Goal: Task Accomplishment & Management: Use online tool/utility

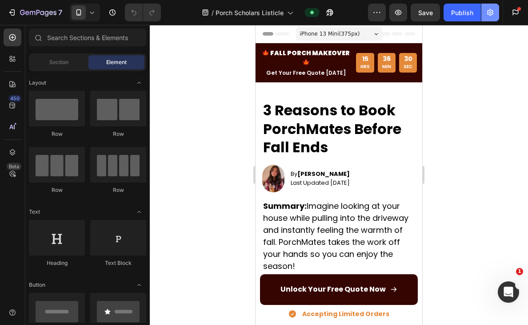
click at [493, 12] on icon "button" at bounding box center [490, 12] width 6 height 7
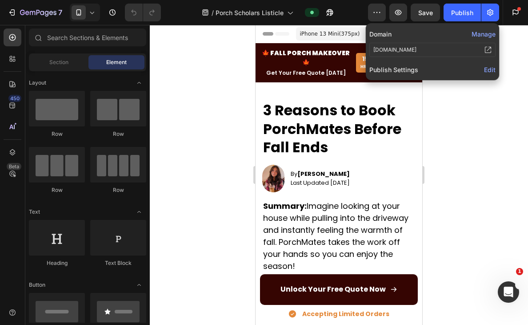
click at [493, 71] on span "Edit" at bounding box center [490, 70] width 12 height 8
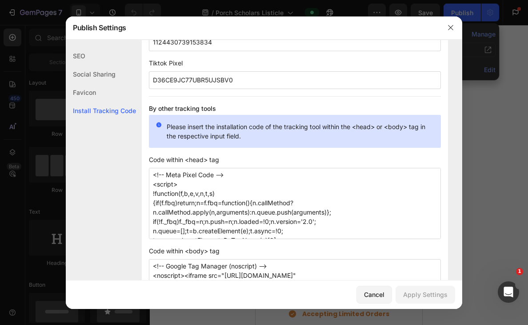
drag, startPoint x: 250, startPoint y: 230, endPoint x: 153, endPoint y: 154, distance: 123.2
click at [153, 154] on div "Install Tracking Code When you install the tracking ID to your pages, your cust…" at bounding box center [295, 126] width 306 height 422
paste textarea "794170666679271'); fbq('track', 'PageView'); </script> <noscript><img height="1…"
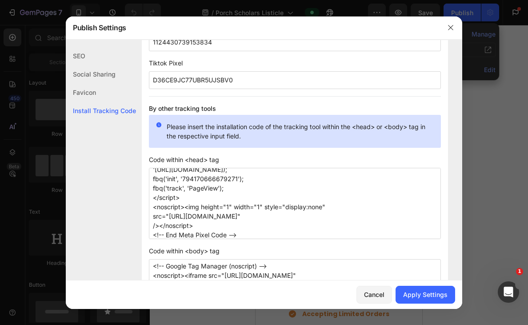
type textarea "<!-- Meta Pixel Code --> <script> !function(f,b,e,v,n,t,s) {if(f.fbq)return;n=f…"
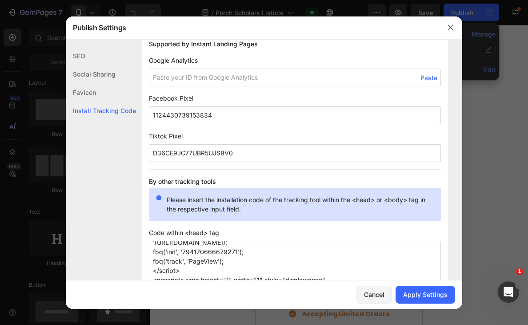
scroll to position [614, 0]
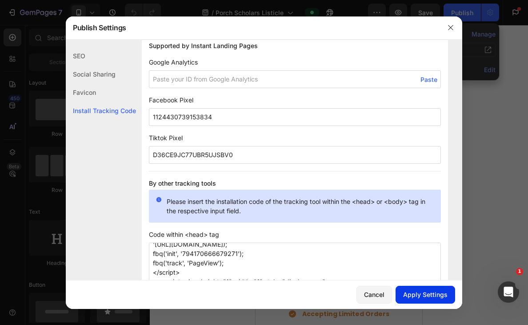
click at [427, 295] on div "Apply Settings" at bounding box center [425, 294] width 44 height 9
drag, startPoint x: 226, startPoint y: 117, endPoint x: 145, endPoint y: 117, distance: 81.8
click at [145, 117] on div "Install Tracking Code When you install the tracking ID to your pages, your cust…" at bounding box center [295, 201] width 306 height 422
paste input "794170666679271"
type input "794170666679271"
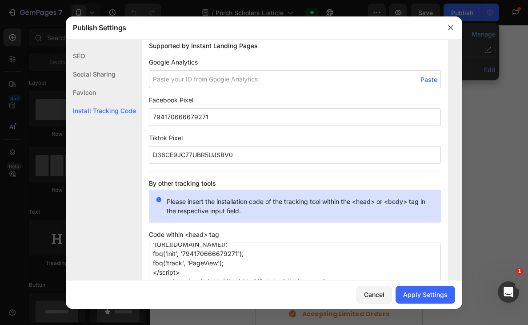
click at [149, 128] on div "Install Tracking Code When you install the tracking ID to your pages, your cust…" at bounding box center [295, 201] width 306 height 422
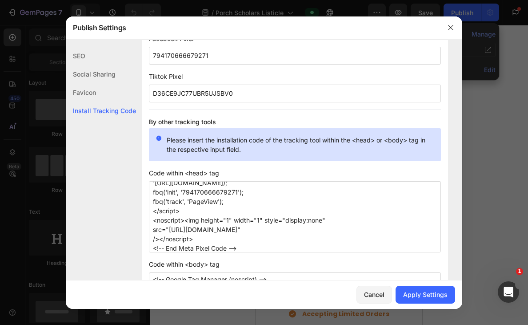
scroll to position [725, 0]
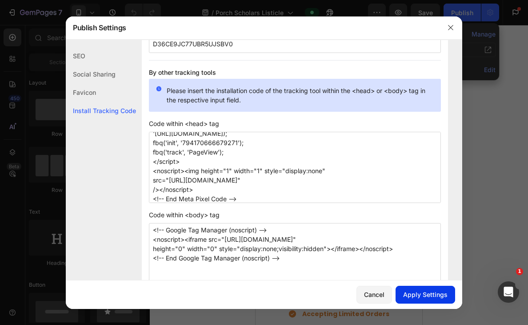
click at [432, 297] on div "Apply Settings" at bounding box center [425, 294] width 44 height 9
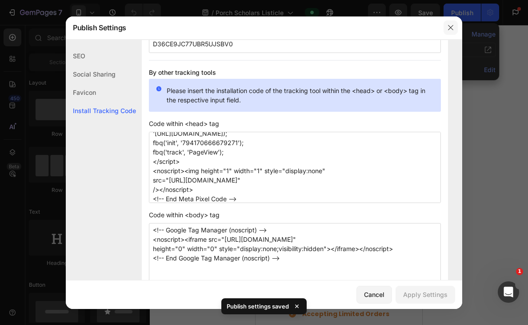
click at [450, 28] on icon "button" at bounding box center [450, 27] width 7 height 7
